Goal: Information Seeking & Learning: Learn about a topic

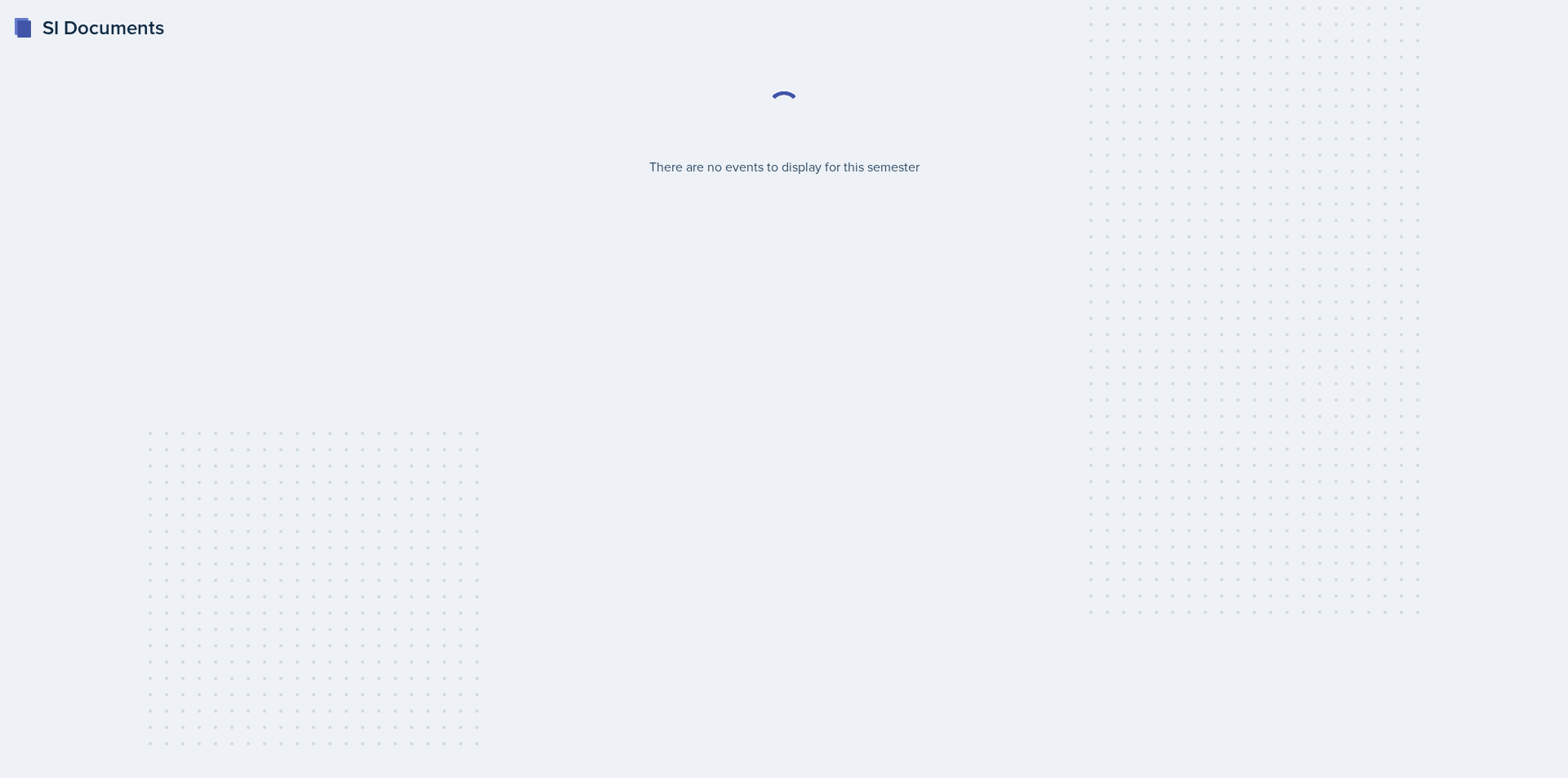
select select "2bed604d-1099-4043-b1bc-2365e8740244"
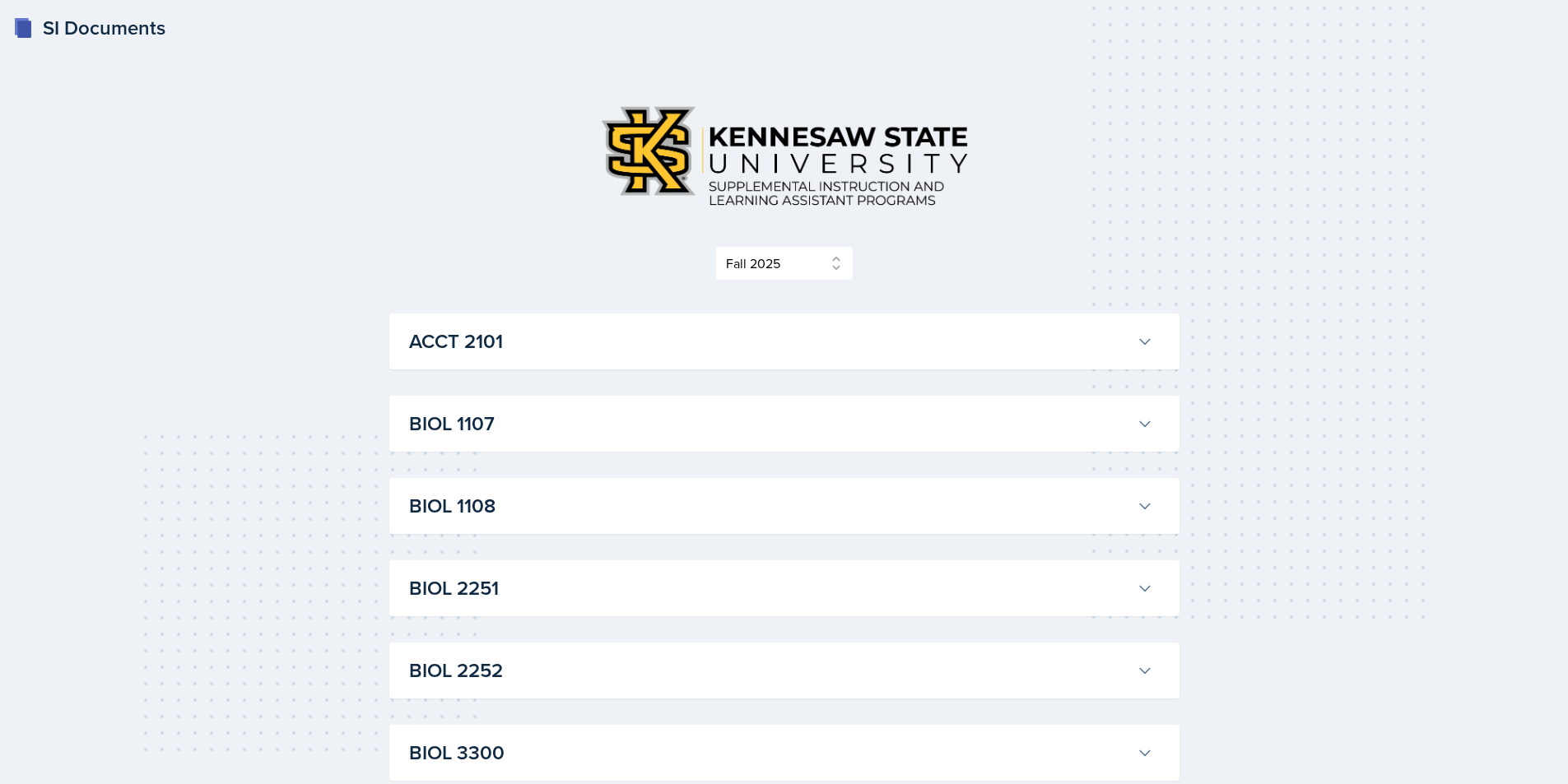
click at [609, 345] on h3 "ACCT 2101" at bounding box center [770, 341] width 721 height 30
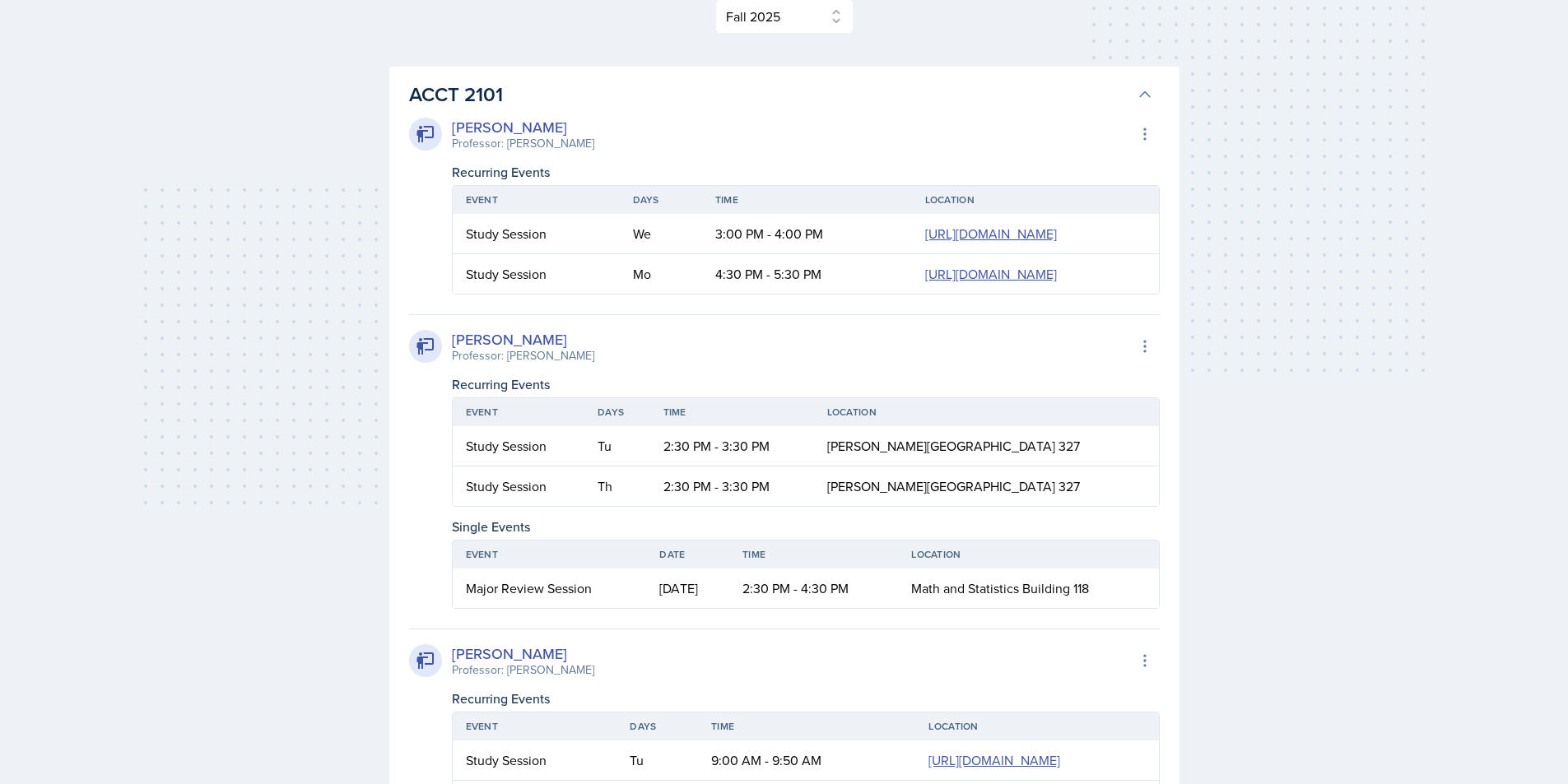
scroll to position [329, 0]
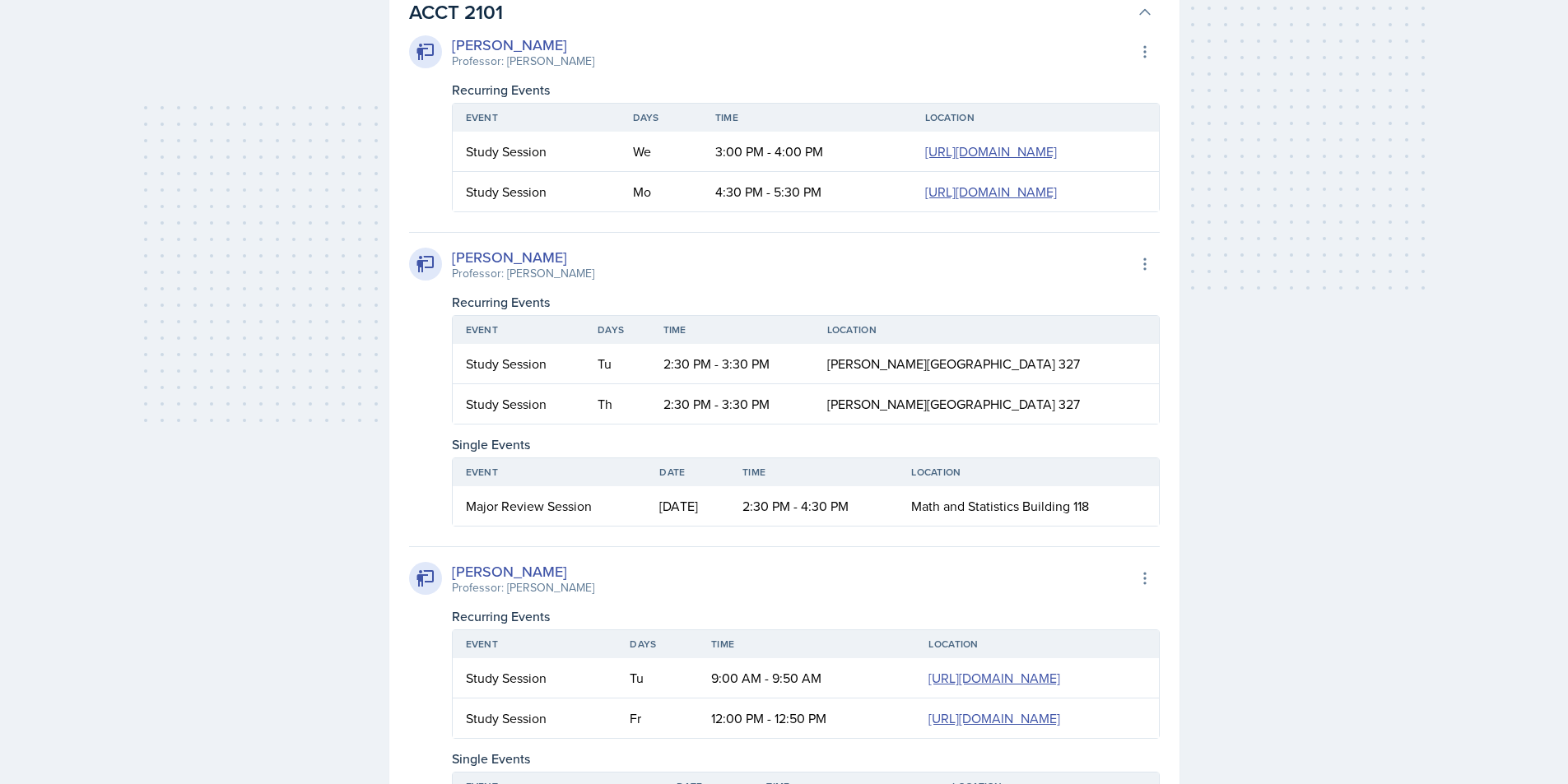
click at [693, 526] on td "[DATE]" at bounding box center [687, 505] width 83 height 39
click at [702, 526] on td "[DATE]" at bounding box center [687, 505] width 83 height 39
click at [695, 526] on td "[DATE]" at bounding box center [687, 505] width 83 height 39
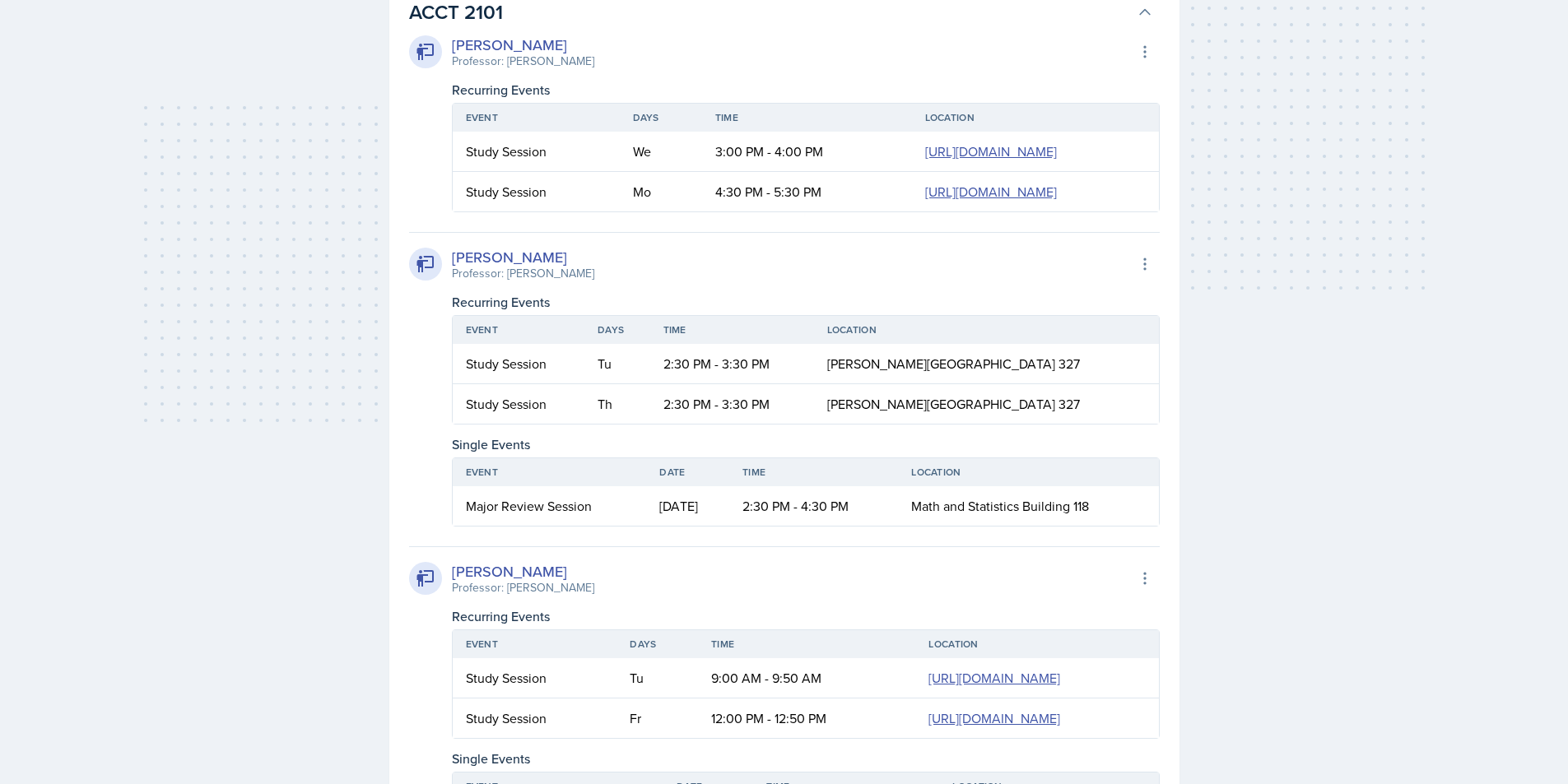
click at [695, 526] on td "[DATE]" at bounding box center [687, 505] width 83 height 39
click at [667, 526] on td "[DATE]" at bounding box center [687, 505] width 83 height 39
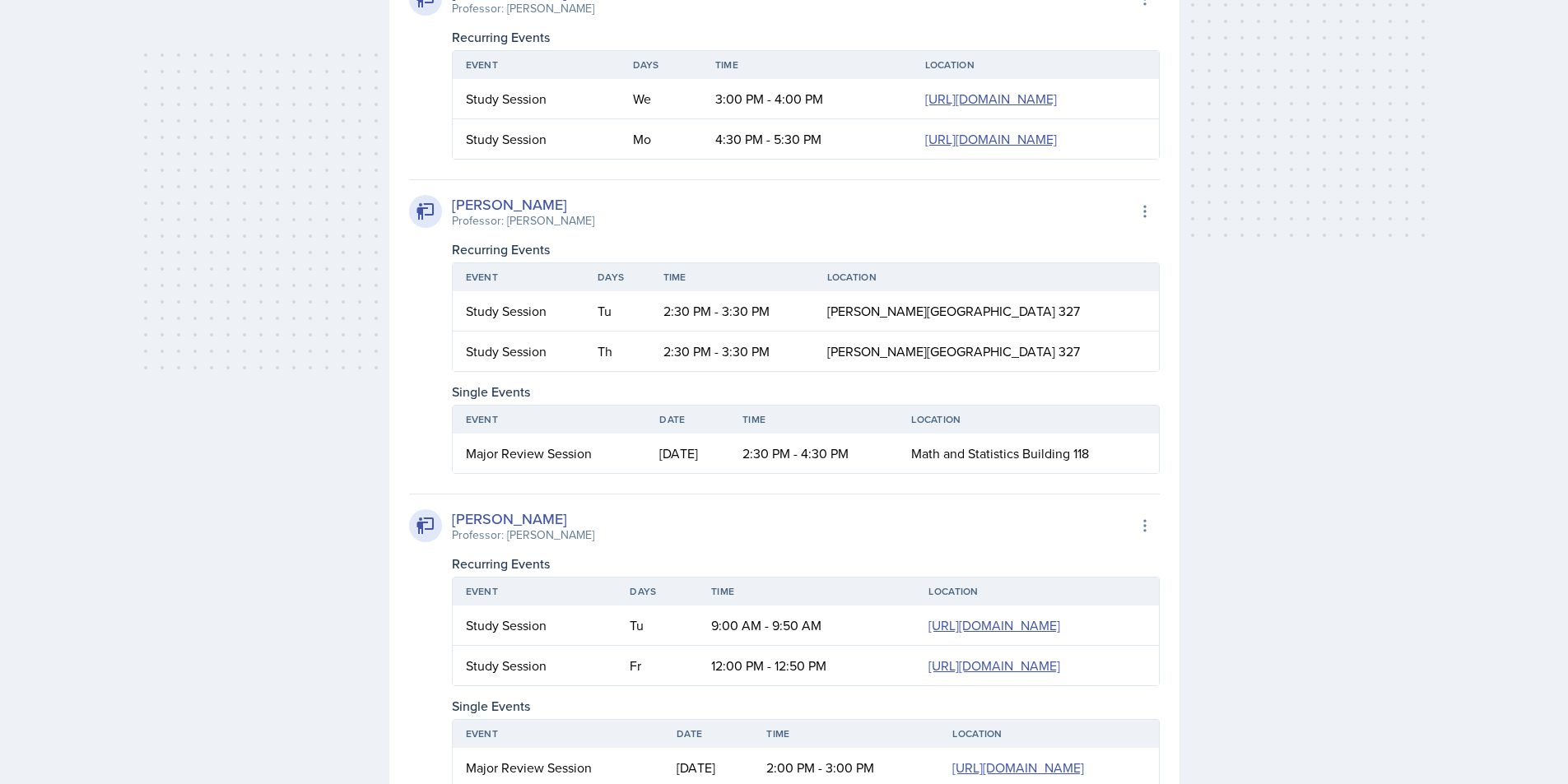
scroll to position [411, 0]
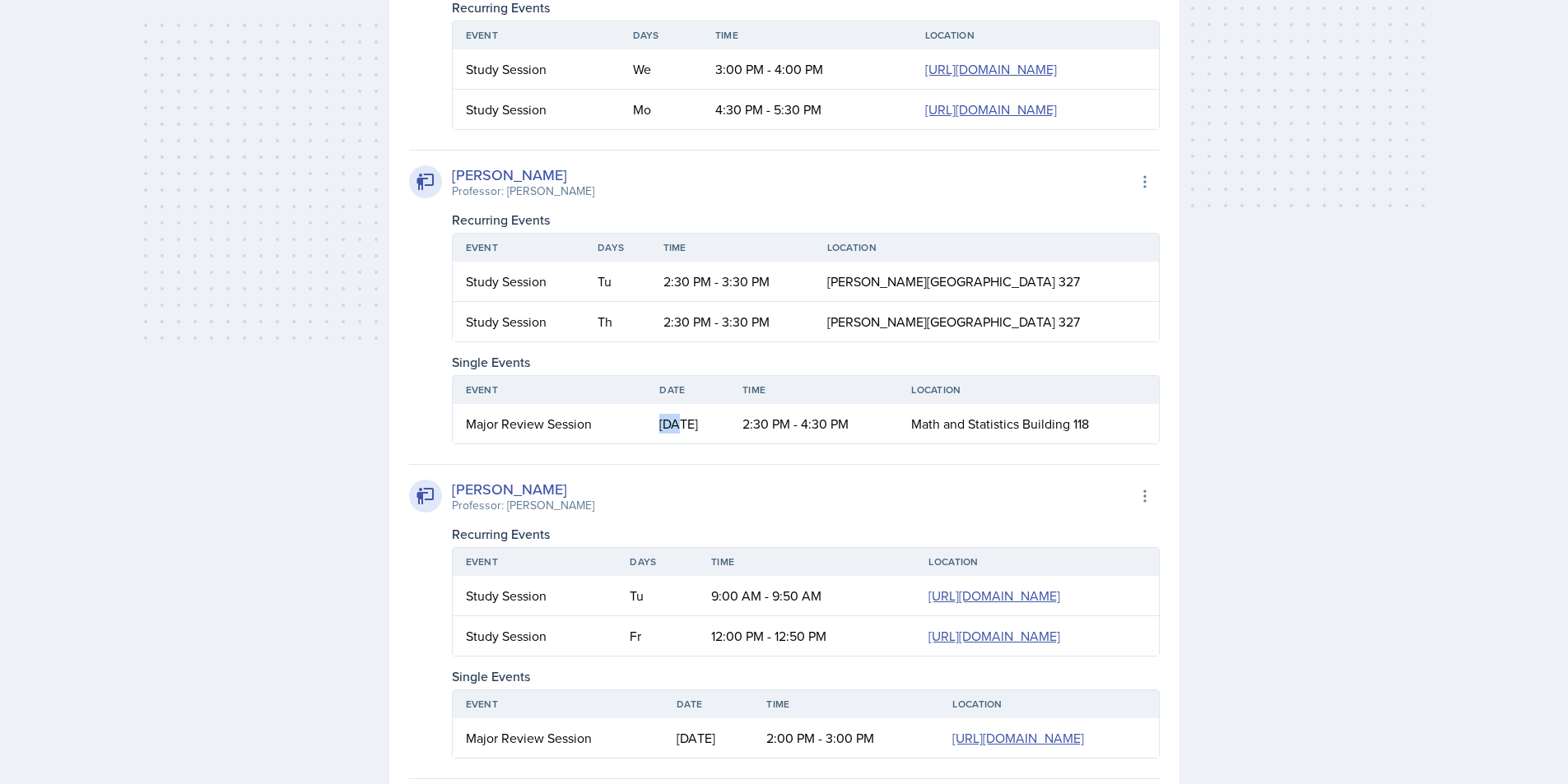
click at [667, 444] on td "[DATE]" at bounding box center [687, 423] width 83 height 39
click at [668, 444] on td "[DATE]" at bounding box center [687, 423] width 83 height 39
drag, startPoint x: 783, startPoint y: 563, endPoint x: 820, endPoint y: 561, distance: 37.1
click at [820, 444] on td "2:30 PM - 4:30 PM" at bounding box center [814, 423] width 169 height 39
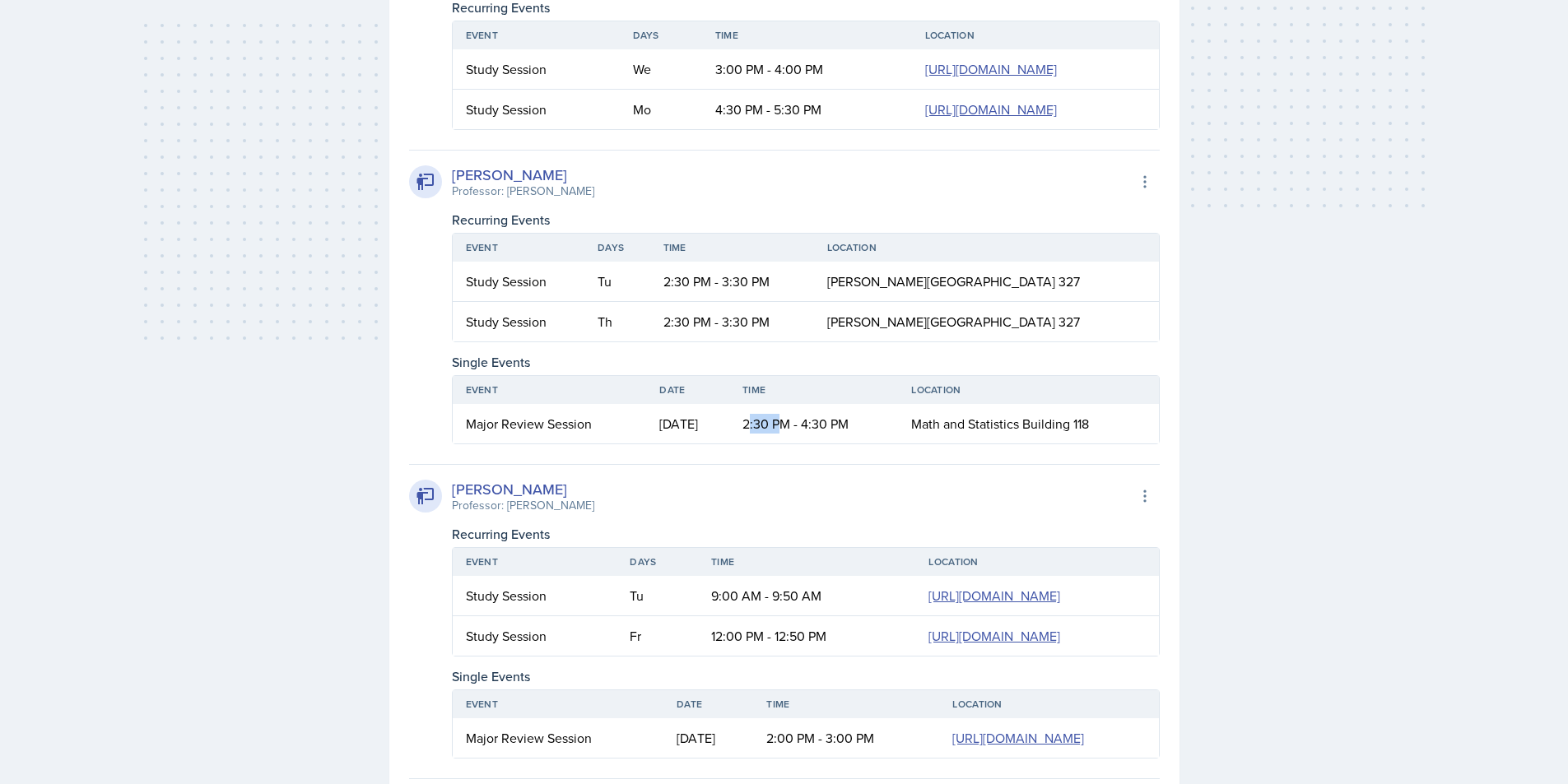
click at [820, 444] on td "2:30 PM - 4:30 PM" at bounding box center [814, 423] width 169 height 39
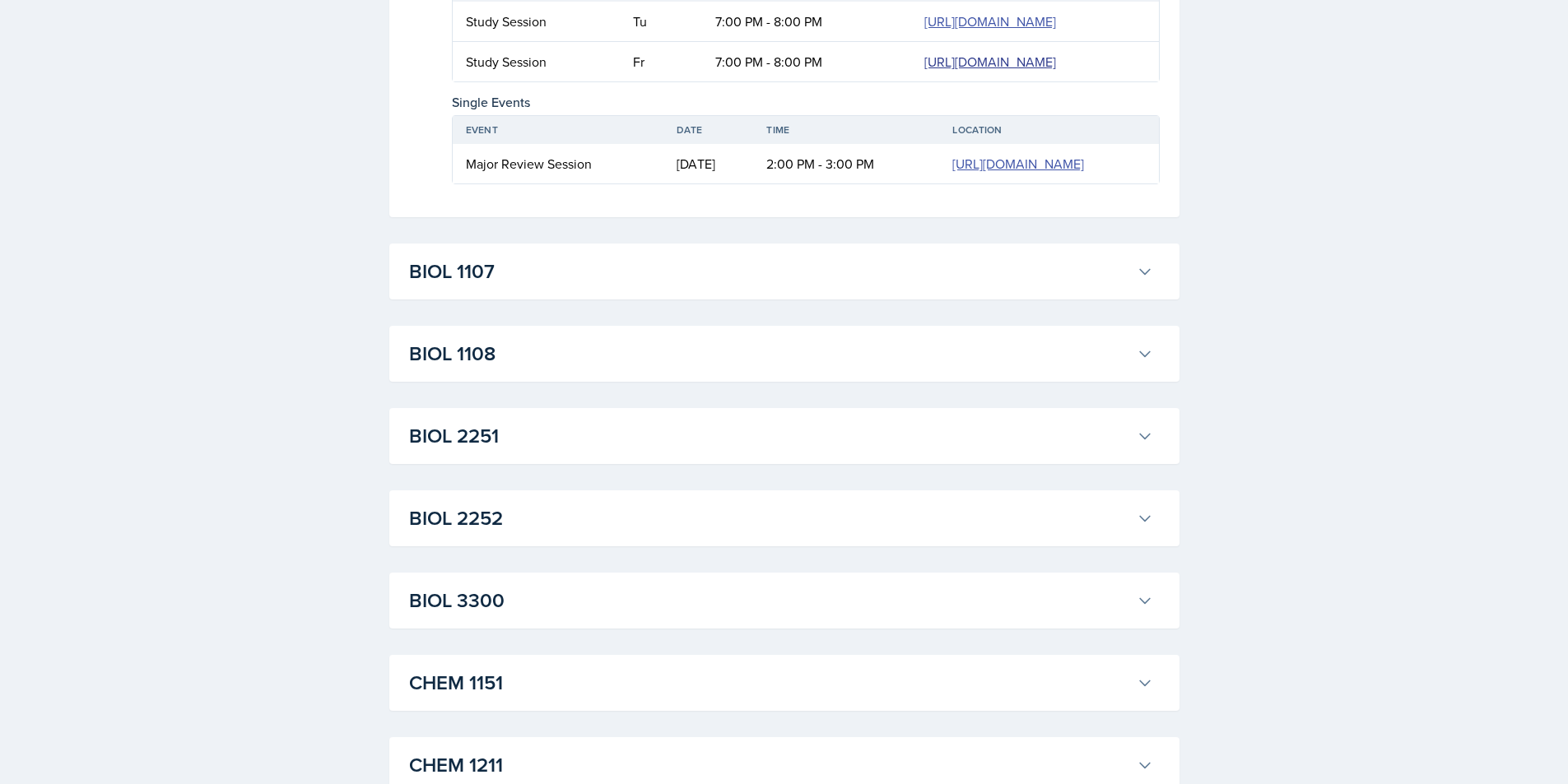
scroll to position [2962, 0]
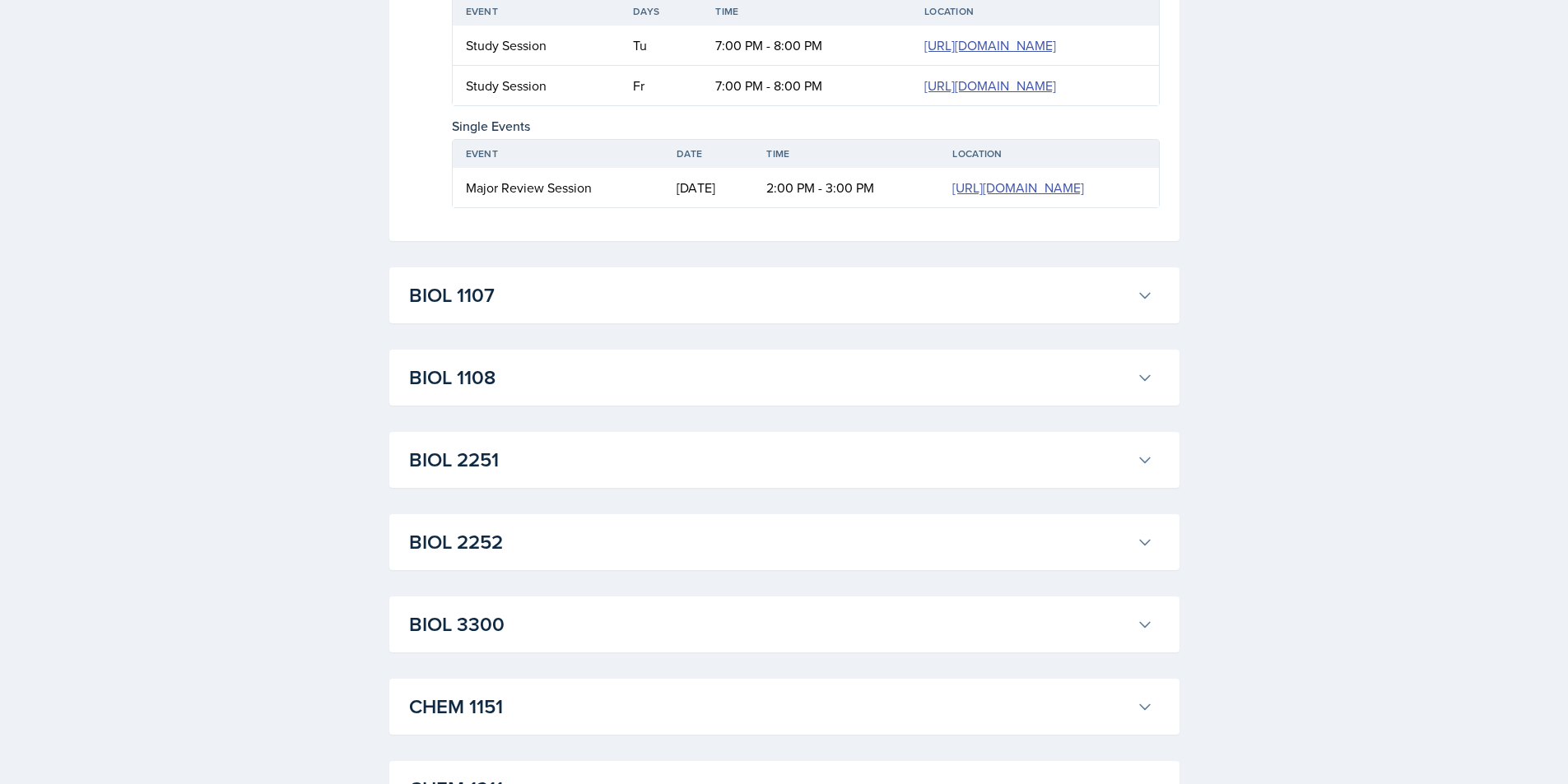
drag, startPoint x: 517, startPoint y: 317, endPoint x: 578, endPoint y: 317, distance: 61.0
